Goal: Check status: Check status

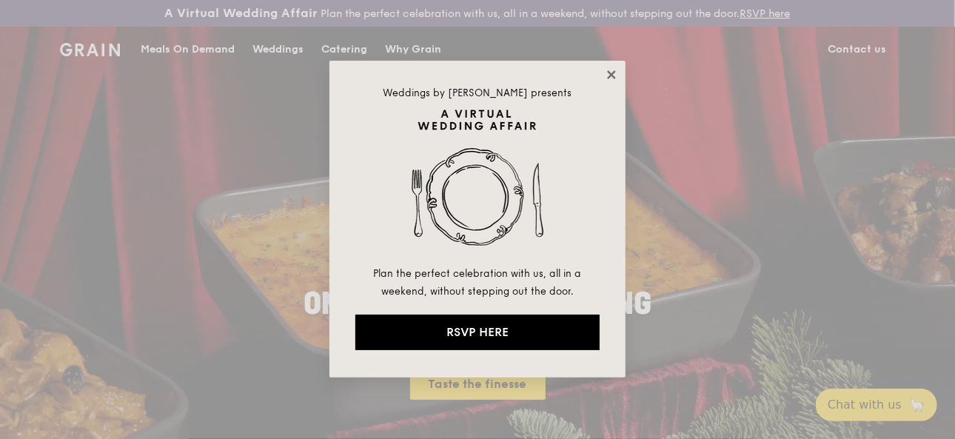
click at [614, 73] on icon at bounding box center [611, 74] width 13 height 13
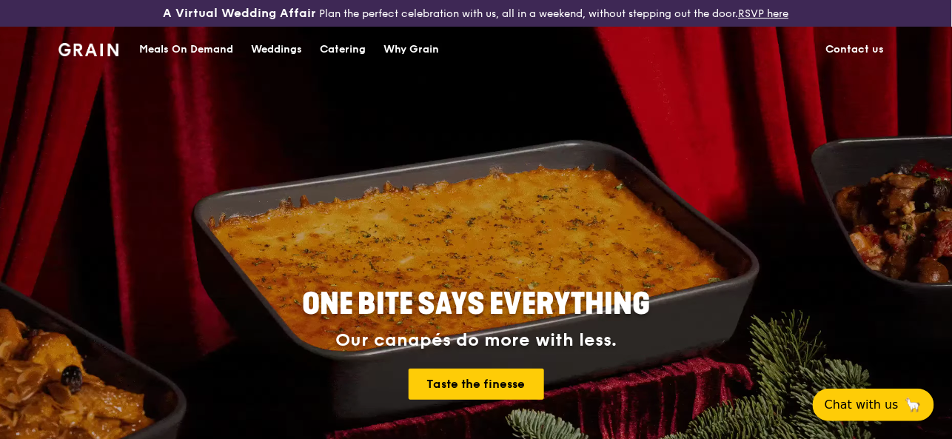
click at [107, 50] on img at bounding box center [88, 49] width 60 height 13
click at [349, 212] on div "ONE BITE SAYS EVERYTHING Our canapés do more with less. Taste the finesse" at bounding box center [476, 345] width 734 height 548
click at [189, 51] on div "Meals On Demand" at bounding box center [186, 49] width 94 height 44
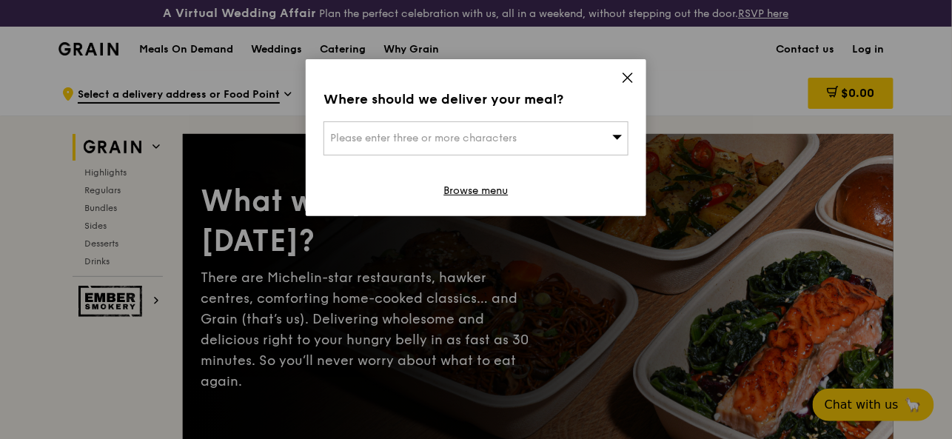
click at [634, 72] on icon at bounding box center [627, 77] width 13 height 13
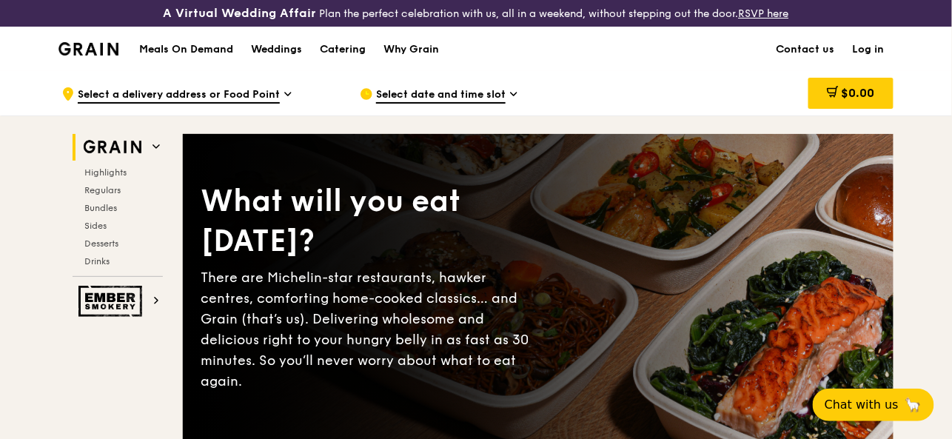
click at [878, 50] on link "Log in" at bounding box center [869, 49] width 50 height 44
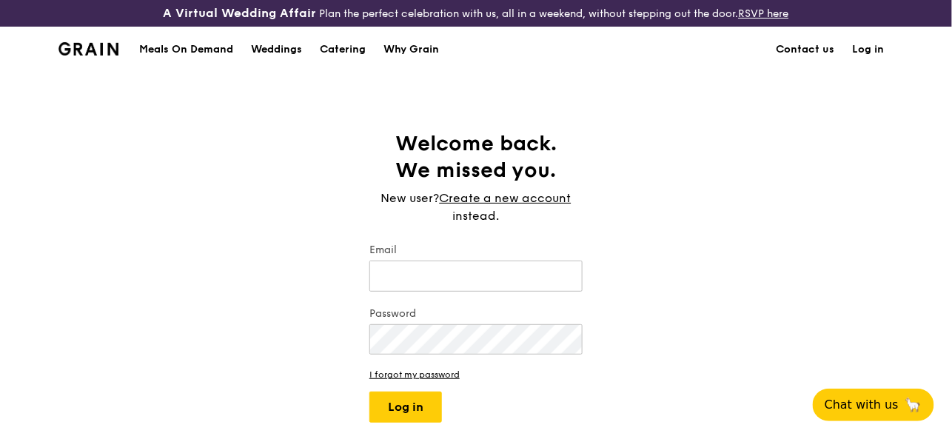
type input "yan_huili@yahoo.com"
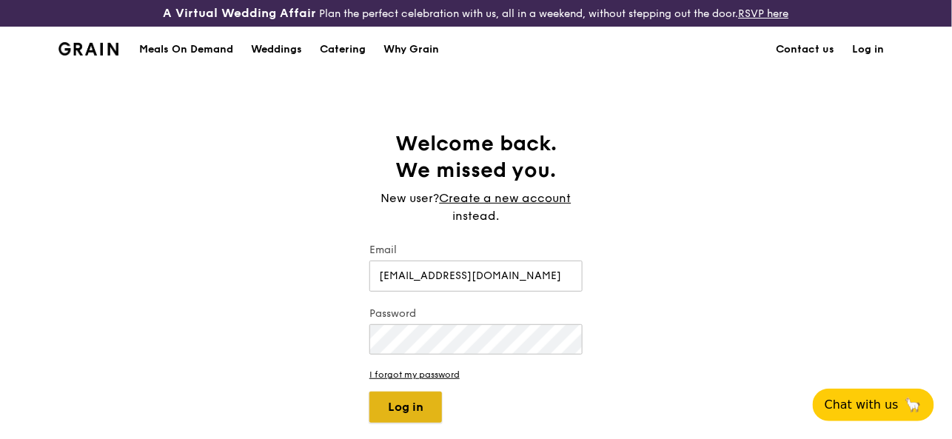
click at [392, 400] on button "Log in" at bounding box center [405, 407] width 73 height 31
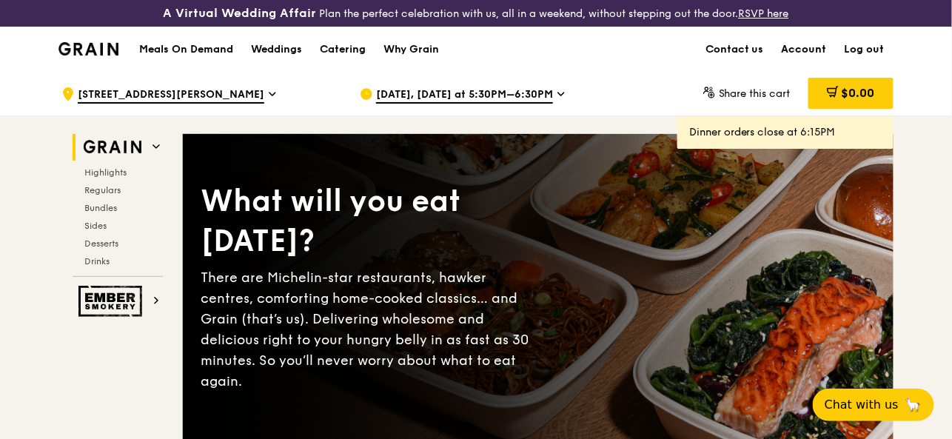
click at [811, 47] on link "Account" at bounding box center [804, 49] width 63 height 44
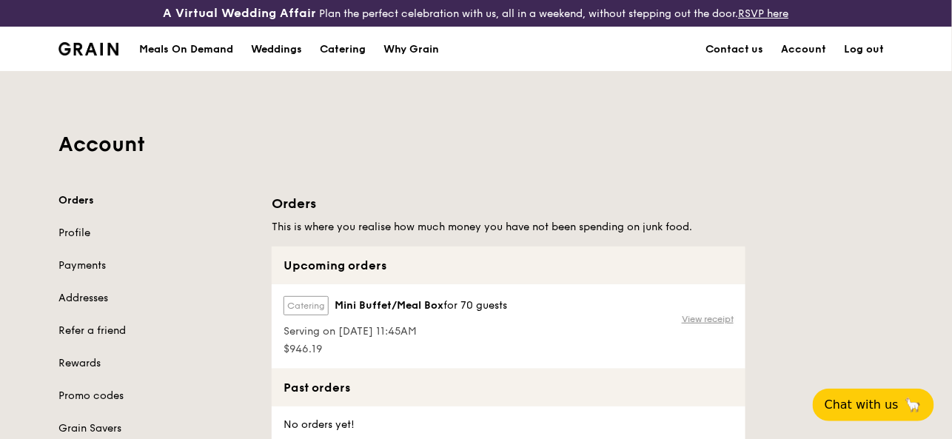
click at [728, 318] on link "View receipt" at bounding box center [708, 319] width 52 height 12
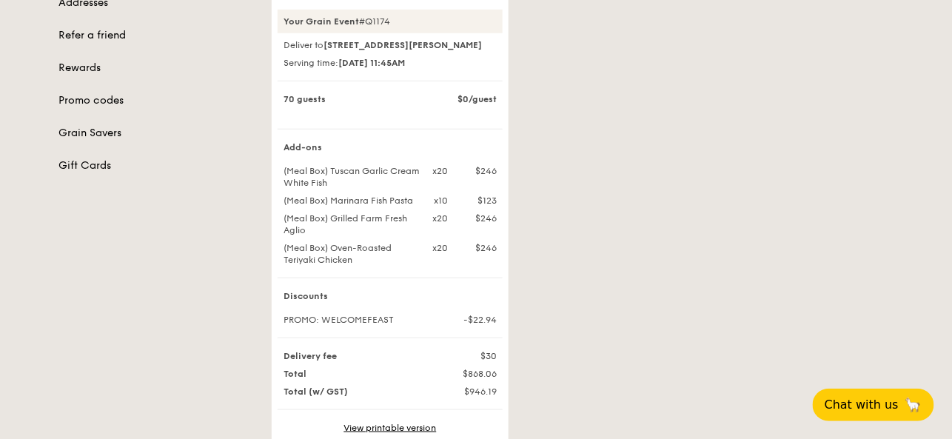
scroll to position [426, 0]
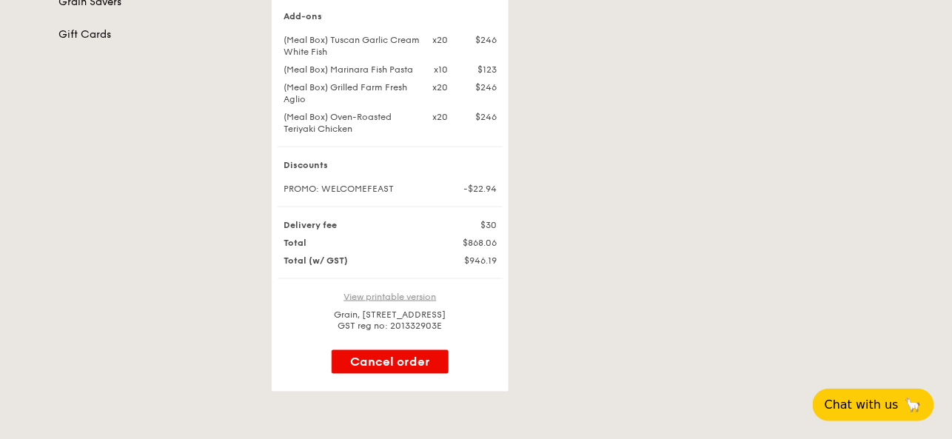
click at [420, 302] on link "View printable version" at bounding box center [390, 297] width 93 height 10
click at [759, 154] on div "Your order will be delivered on Sep 27 Your Grain Event #Q1174 Deliver to 132 M…" at bounding box center [583, 79] width 640 height 625
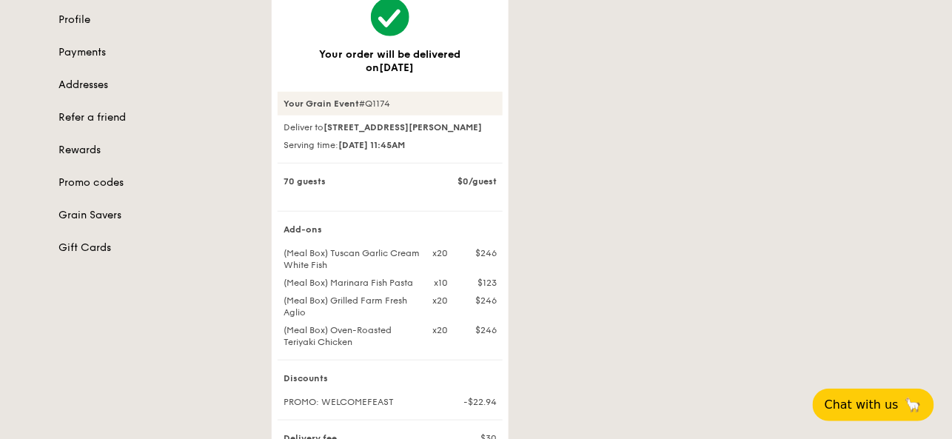
scroll to position [98, 0]
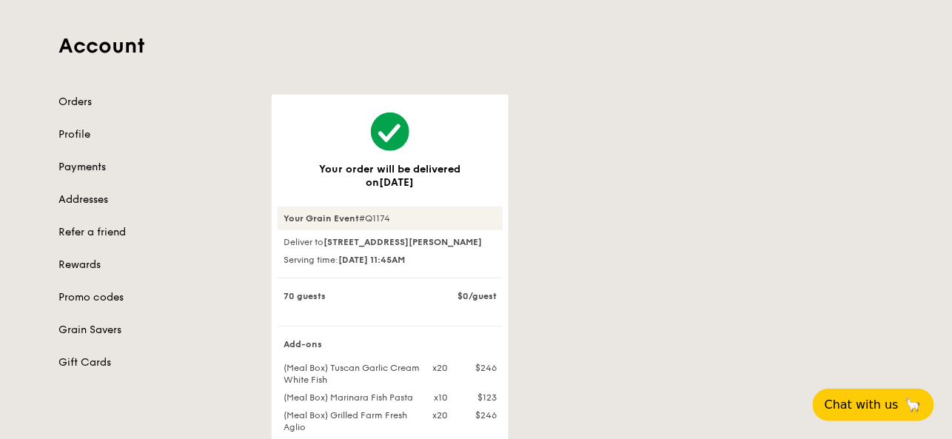
click at [98, 170] on link "Payments" at bounding box center [155, 167] width 195 height 15
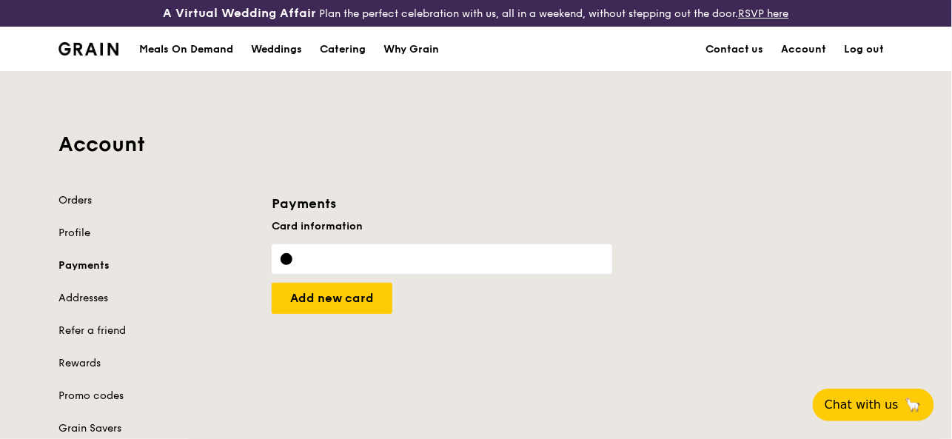
click at [81, 198] on link "Orders" at bounding box center [155, 200] width 195 height 15
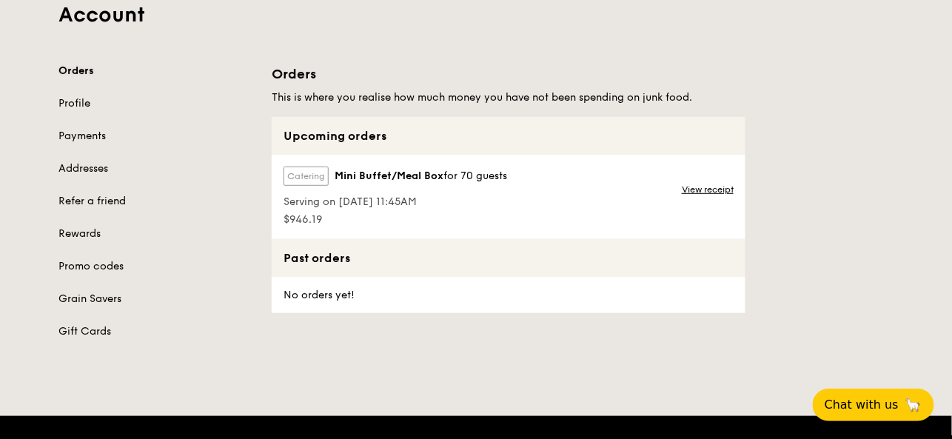
scroll to position [130, 0]
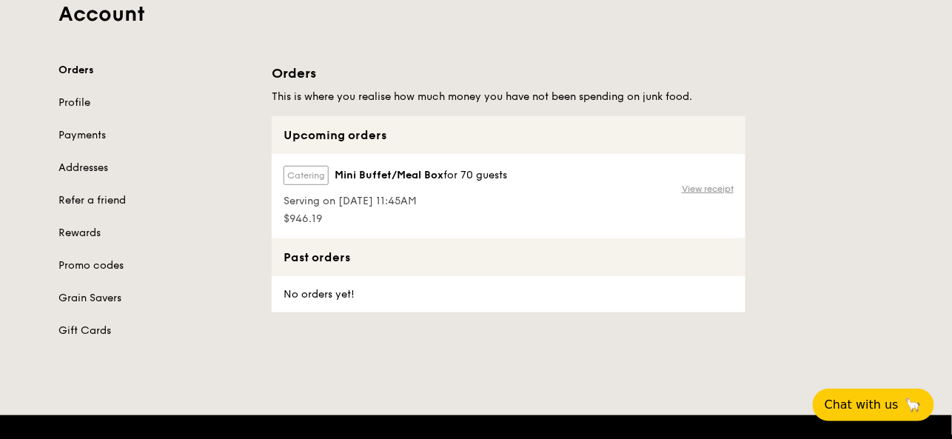
click at [721, 188] on link "View receipt" at bounding box center [708, 189] width 52 height 12
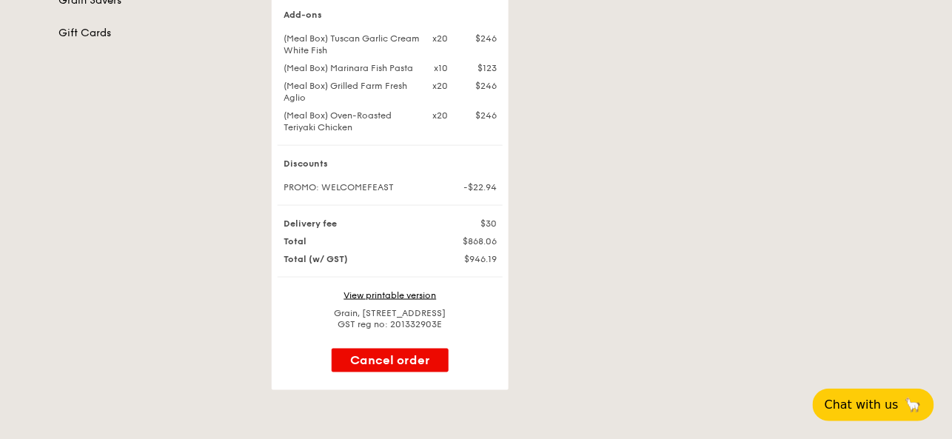
scroll to position [426, 0]
click at [413, 302] on link "View printable version" at bounding box center [390, 297] width 93 height 10
